Goal: Find specific page/section: Find specific page/section

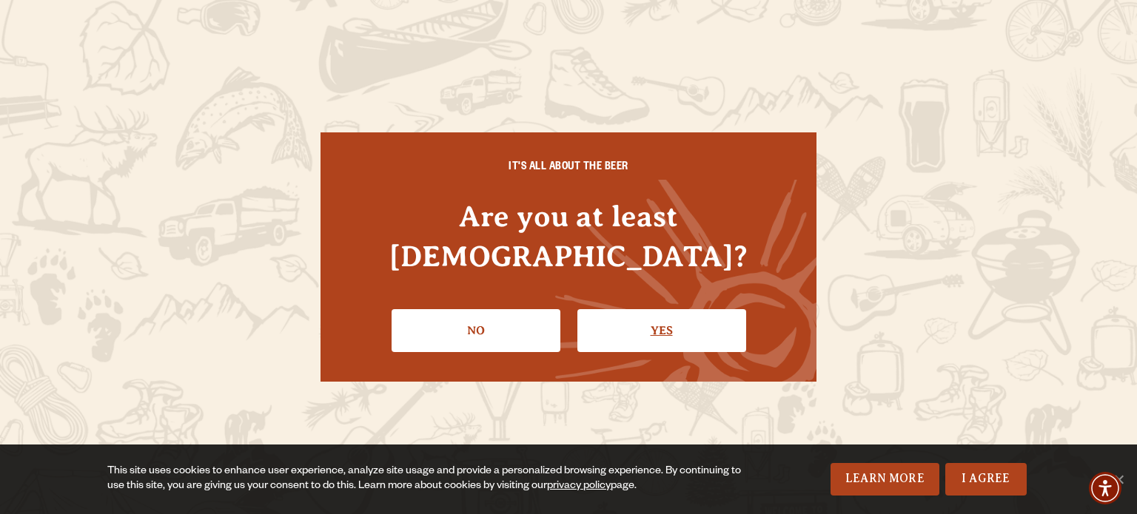
click at [619, 320] on link "Yes" at bounding box center [661, 330] width 169 height 43
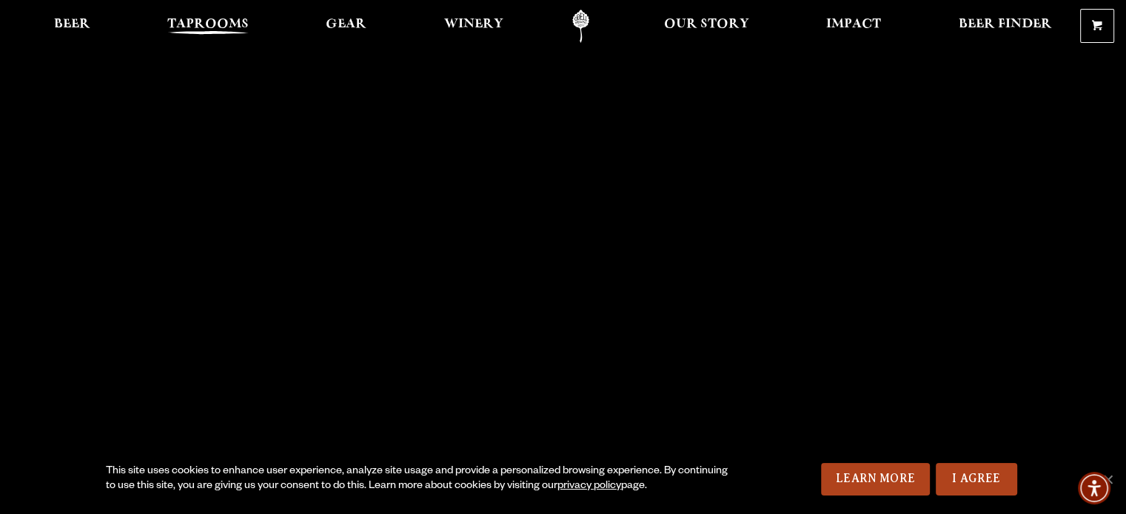
click at [198, 23] on span "Taprooms" at bounding box center [207, 25] width 81 height 12
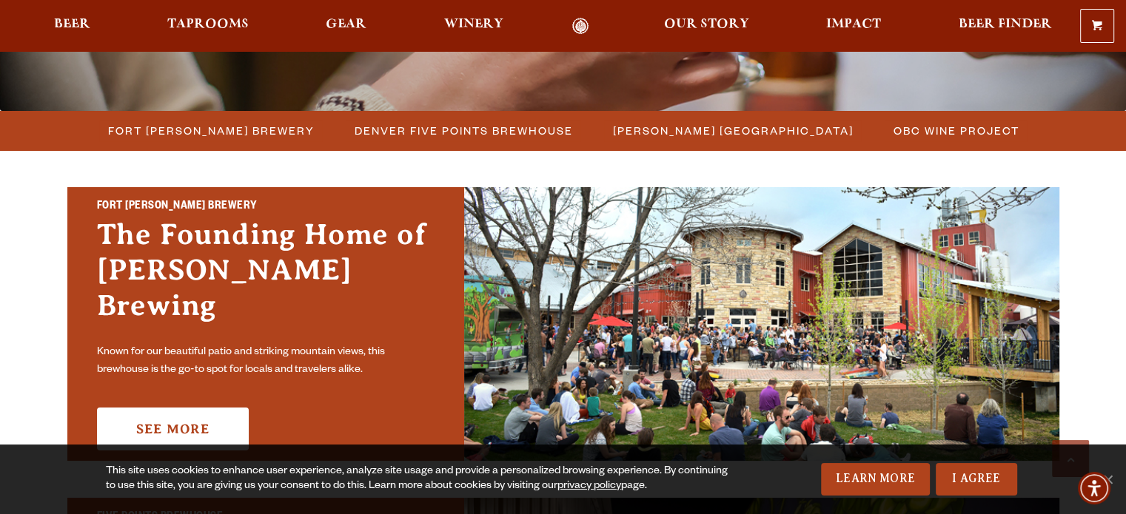
scroll to position [518, 0]
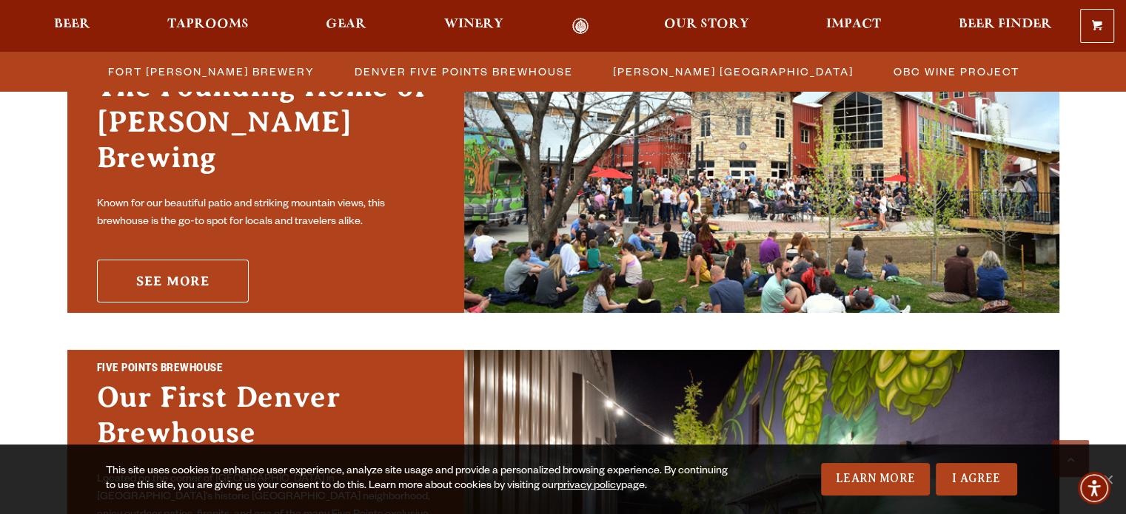
click at [183, 260] on link "See More" at bounding box center [173, 281] width 152 height 43
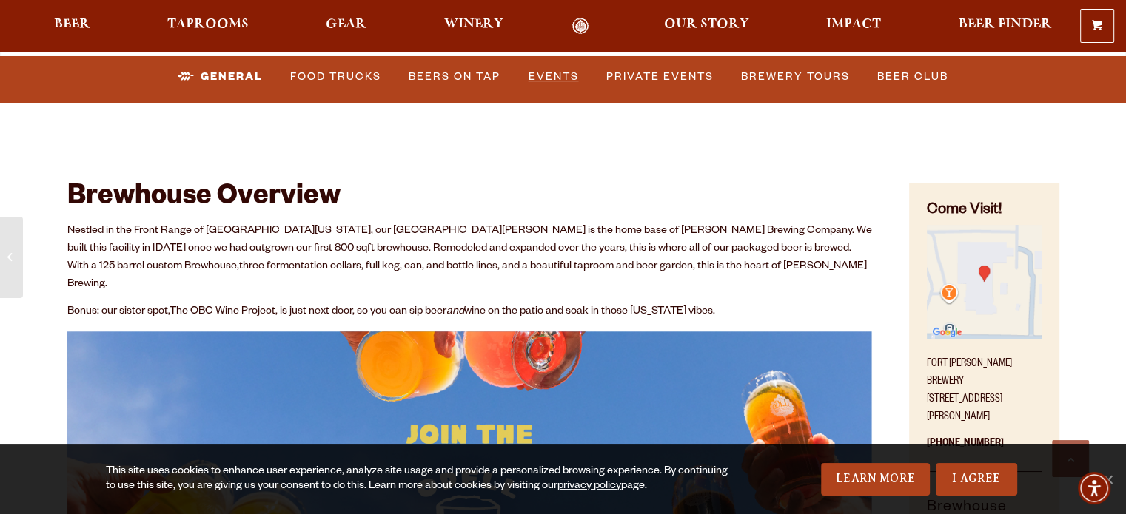
click at [554, 81] on link "Events" at bounding box center [553, 77] width 62 height 34
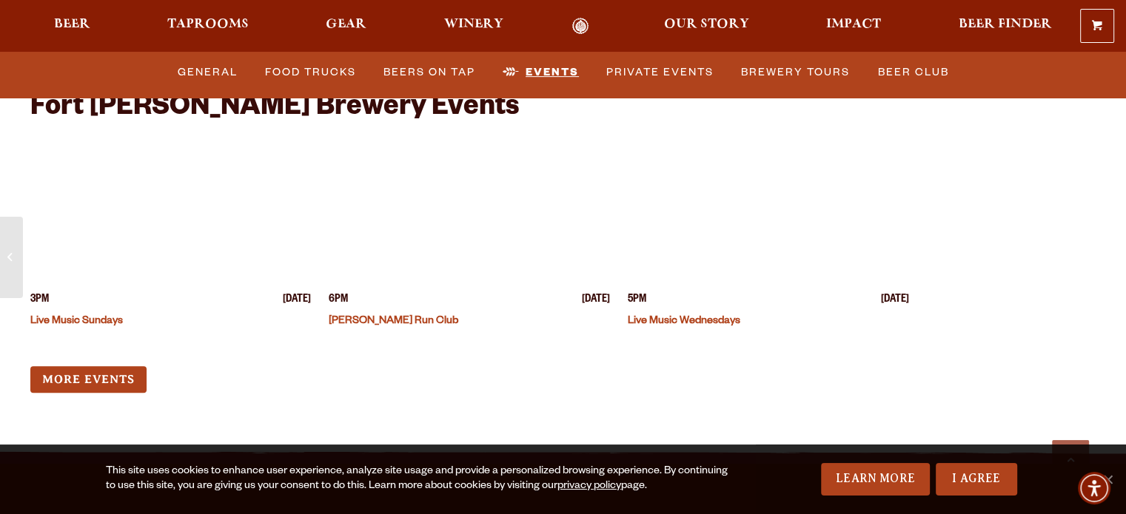
scroll to position [6192, 0]
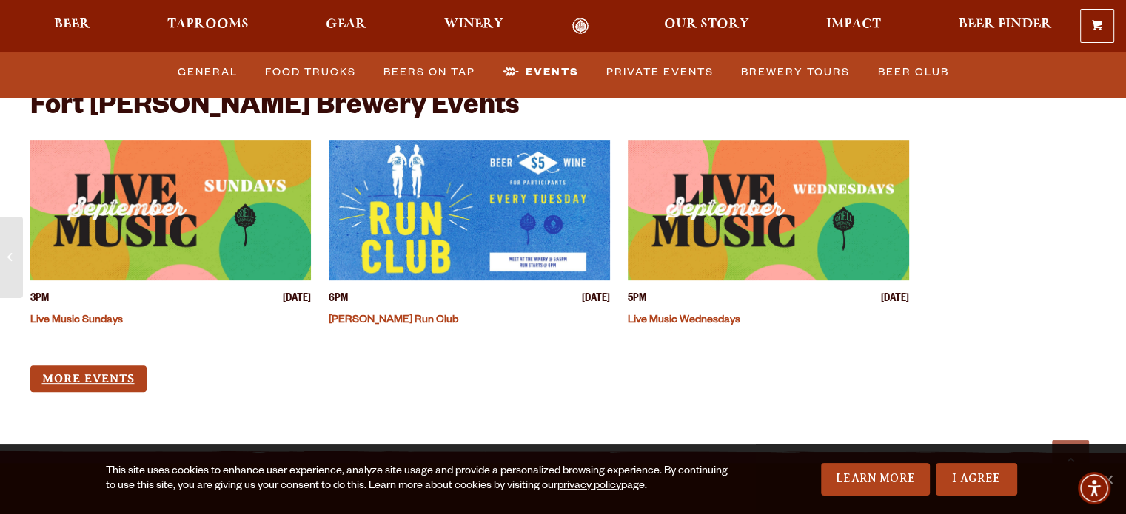
click at [70, 366] on link "More Events" at bounding box center [88, 379] width 116 height 27
